Goal: Task Accomplishment & Management: Use online tool/utility

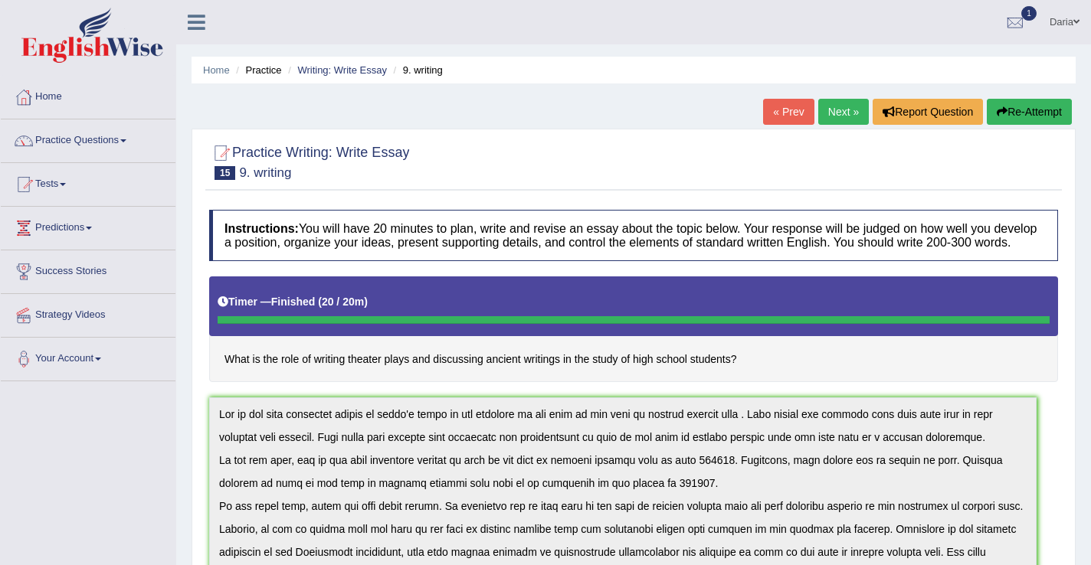
click at [134, 46] on img at bounding box center [92, 35] width 142 height 55
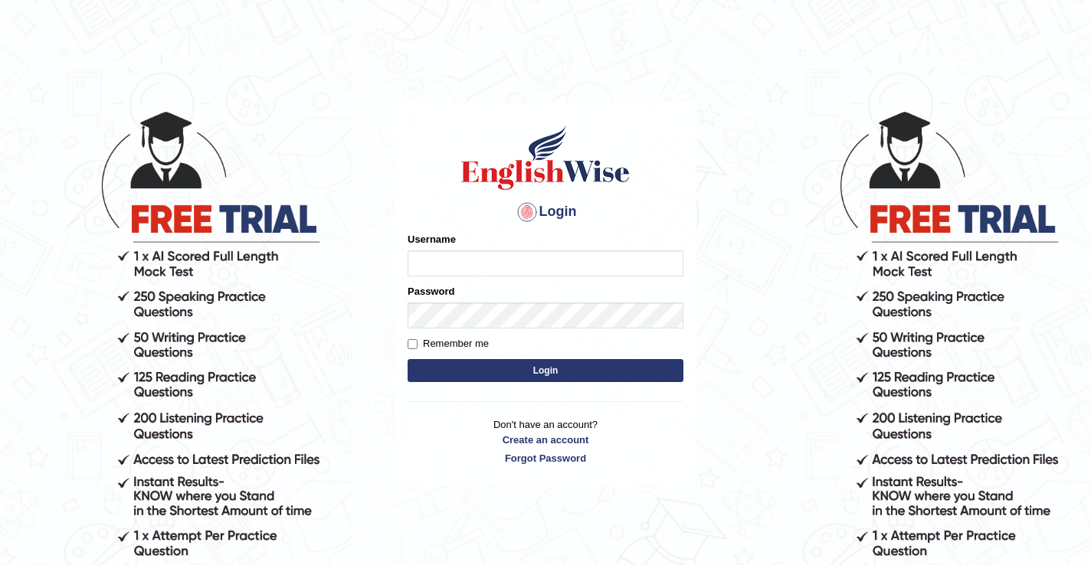
type input "DariaZ"
click at [477, 375] on button "Login" at bounding box center [546, 370] width 276 height 23
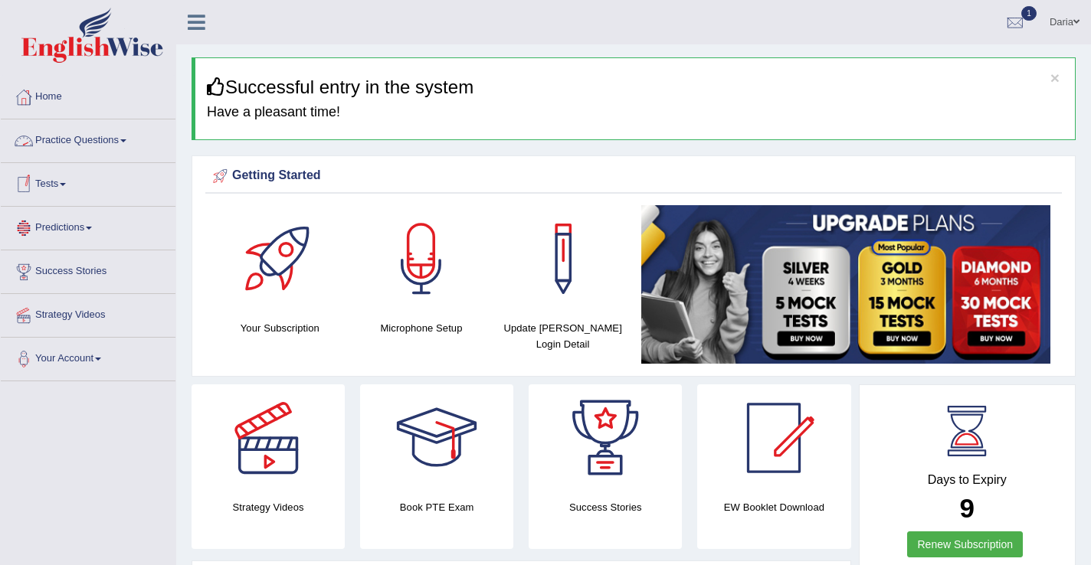
click at [54, 182] on link "Tests" at bounding box center [88, 182] width 175 height 38
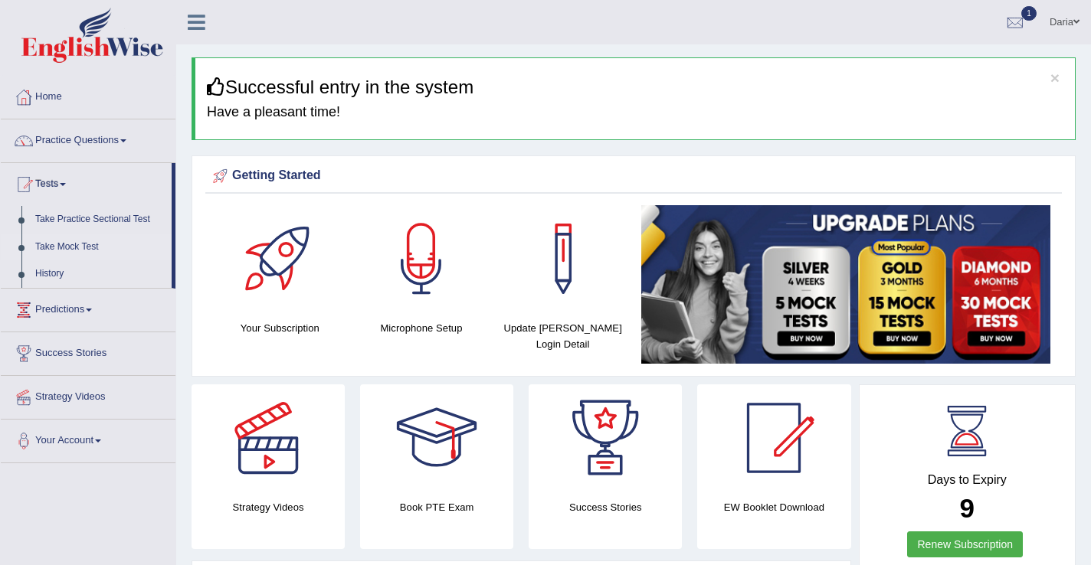
click at [68, 246] on link "Take Mock Test" at bounding box center [99, 248] width 143 height 28
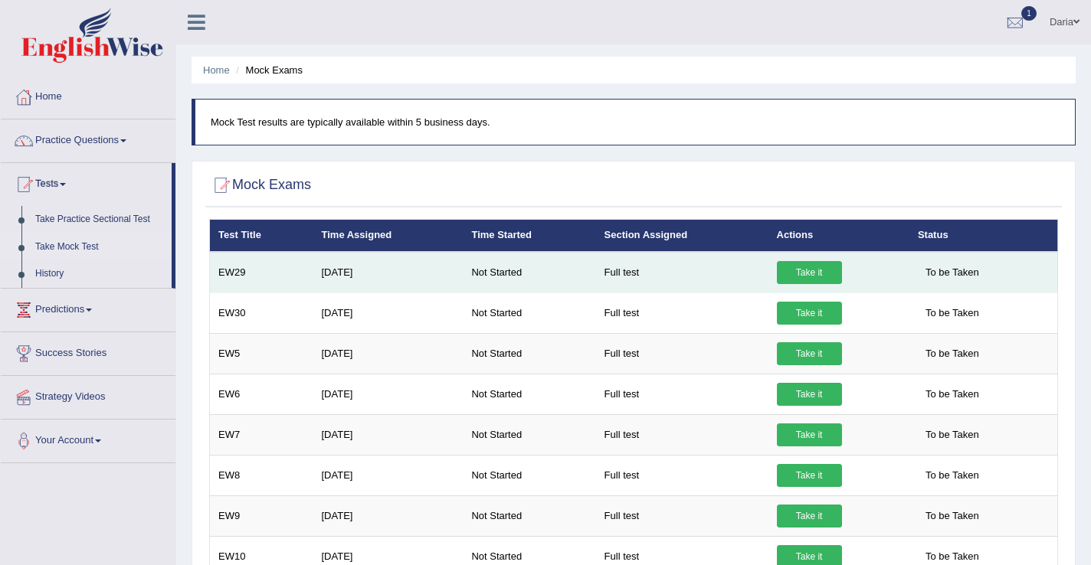
click at [818, 275] on link "Take it" at bounding box center [809, 272] width 65 height 23
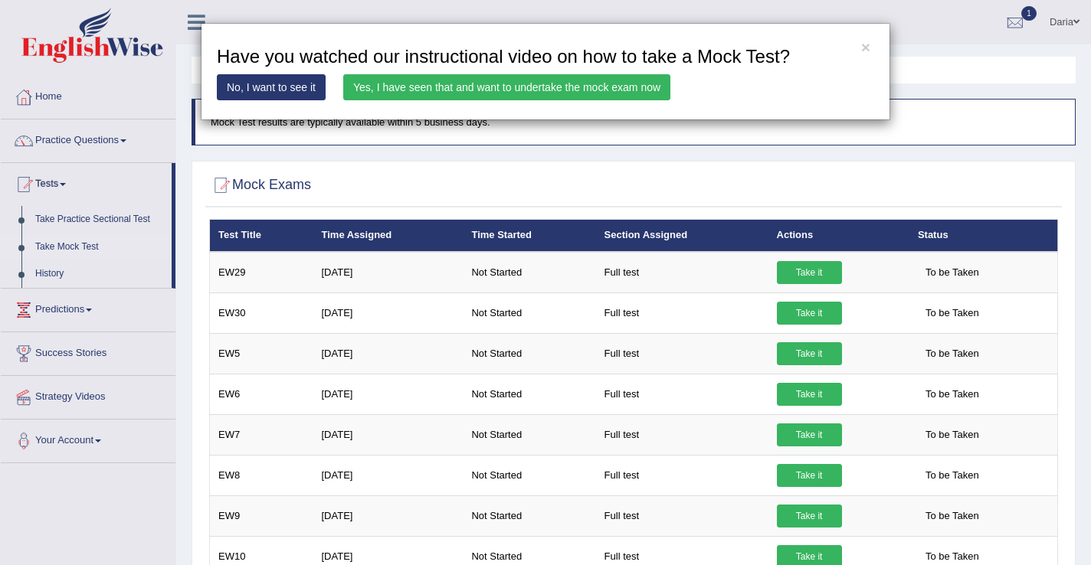
click at [395, 87] on link "Yes, I have seen that and want to undertake the mock exam now" at bounding box center [506, 87] width 327 height 26
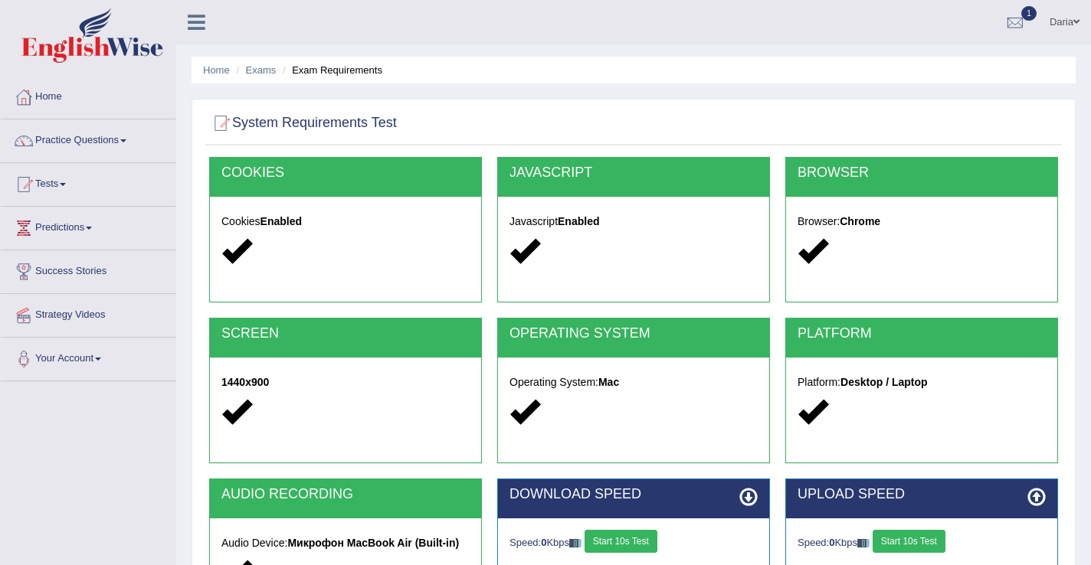
click at [616, 544] on button "Start 10s Test" at bounding box center [620, 541] width 73 height 23
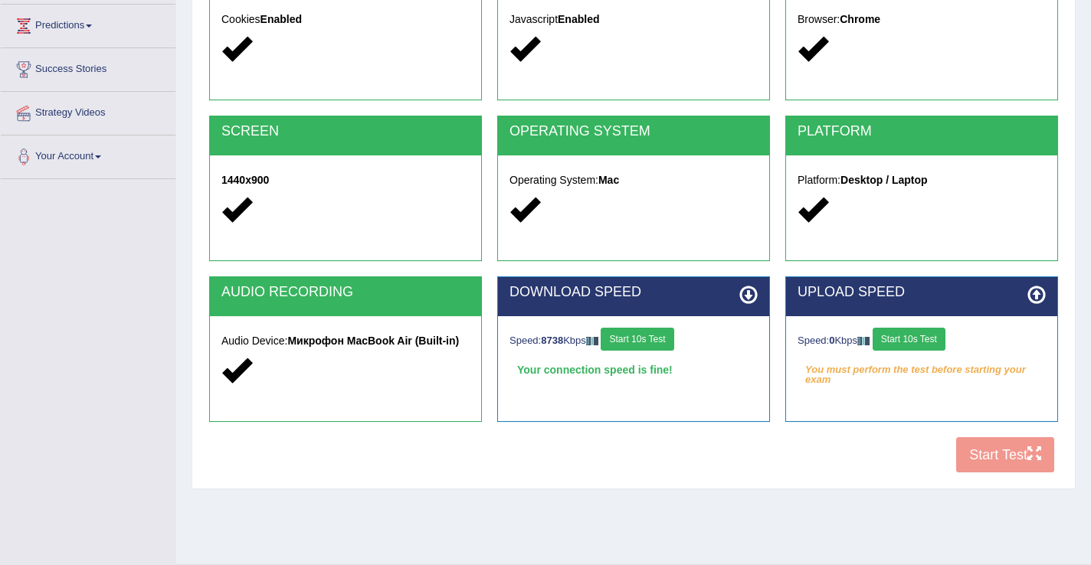
scroll to position [208, 0]
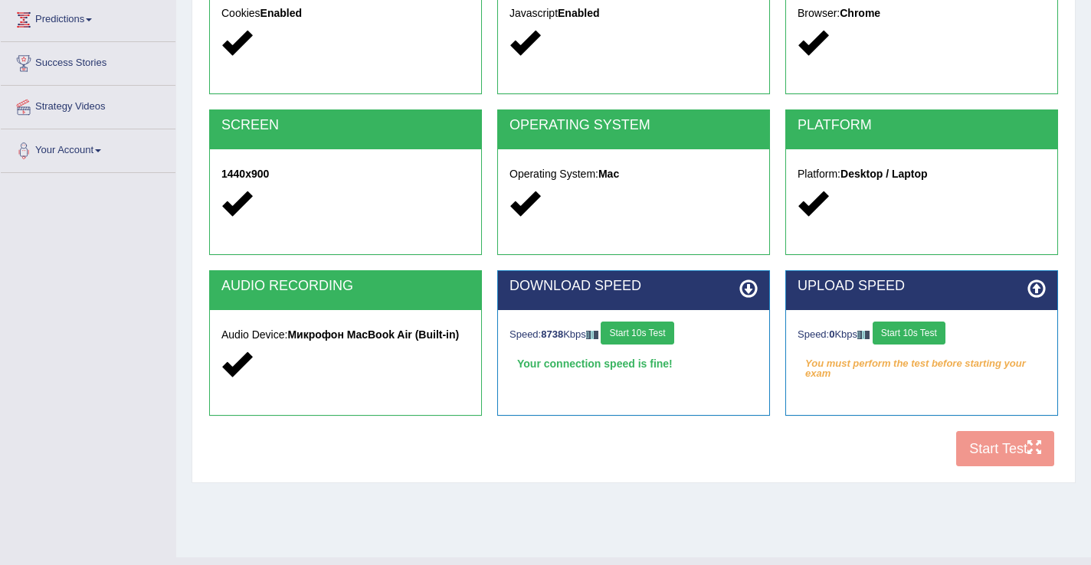
click at [922, 335] on button "Start 10s Test" at bounding box center [908, 333] width 73 height 23
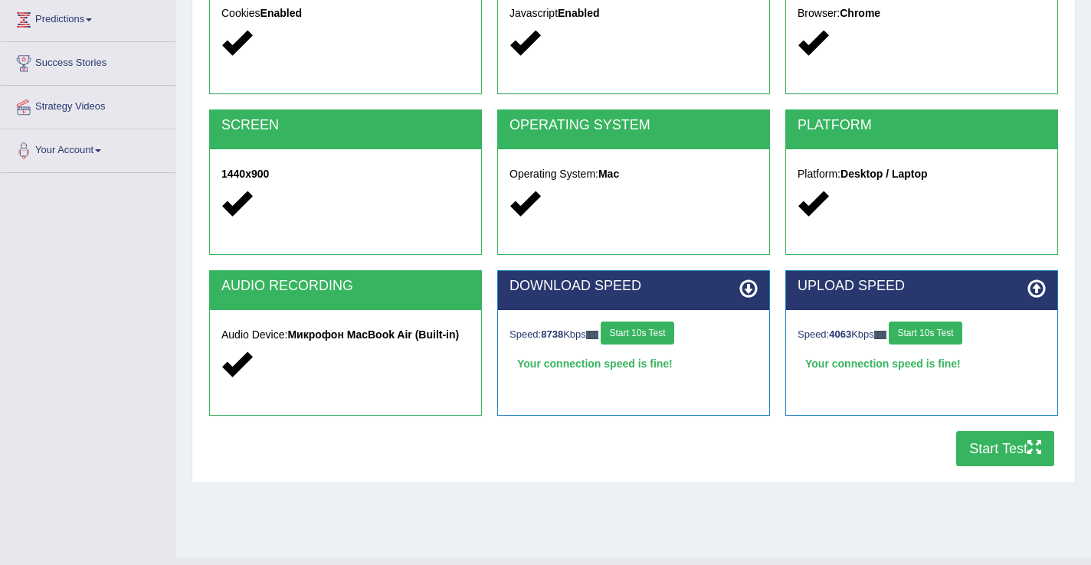
click at [1000, 453] on button "Start Test" at bounding box center [1005, 448] width 98 height 35
